Goal: Book appointment/travel/reservation

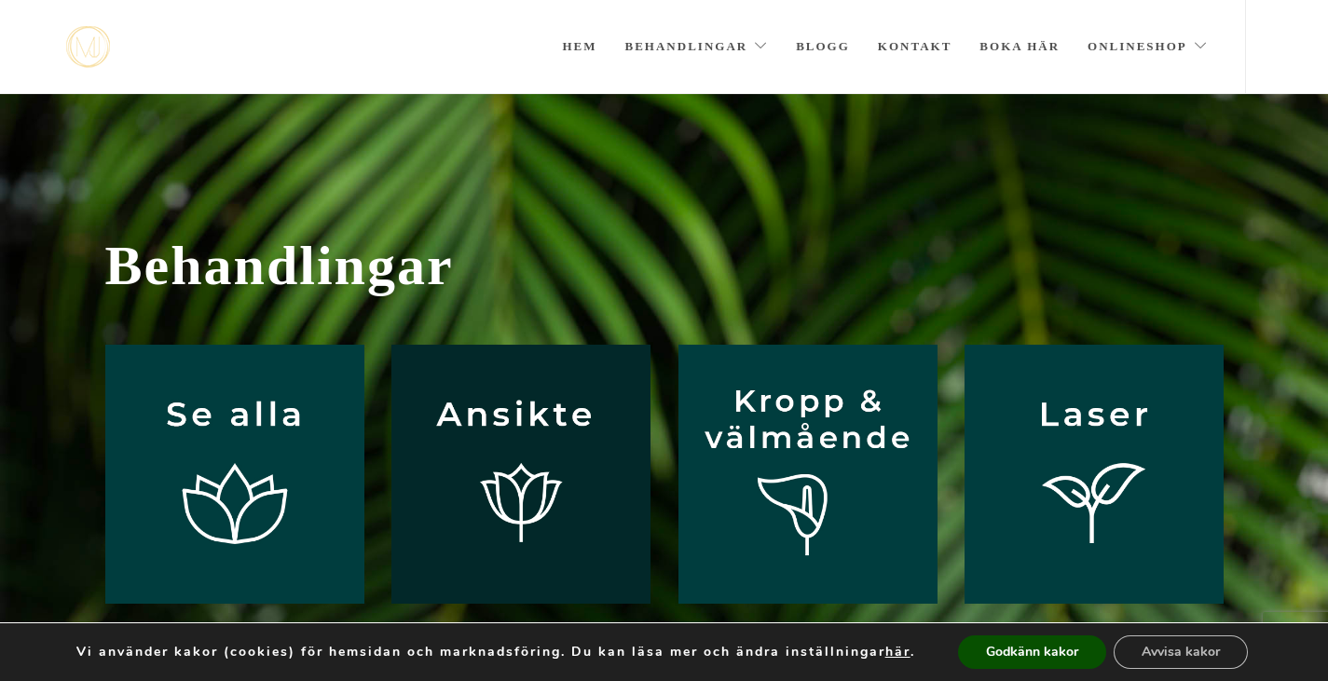
click at [539, 410] on img at bounding box center [521, 474] width 259 height 259
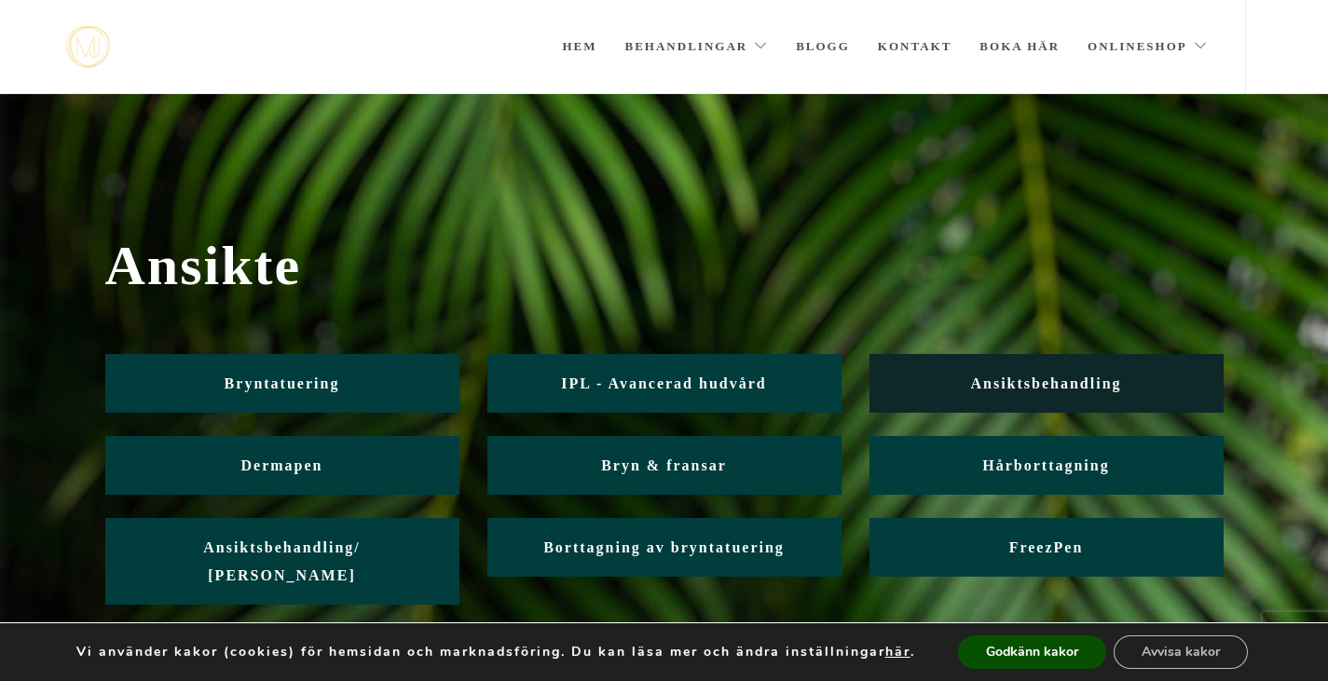
click at [995, 385] on span "Ansiktsbehandling" at bounding box center [1045, 384] width 151 height 16
